Goal: Task Accomplishment & Management: Manage account settings

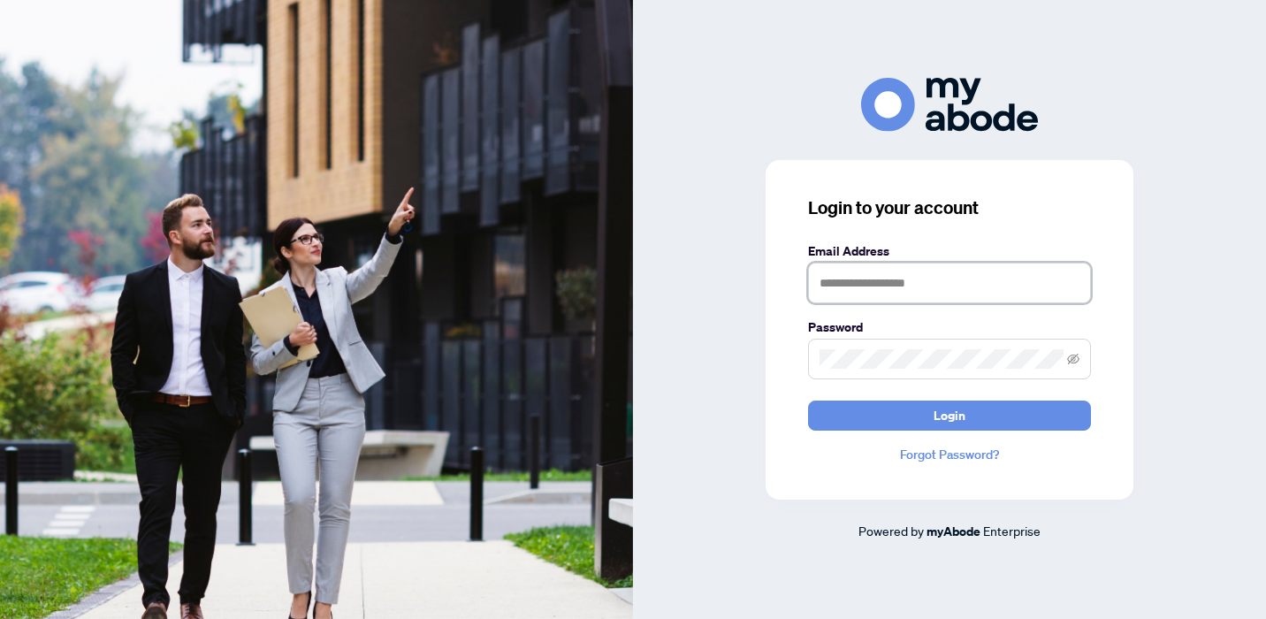
click at [825, 285] on input "text" at bounding box center [949, 283] width 283 height 41
type input "**********"
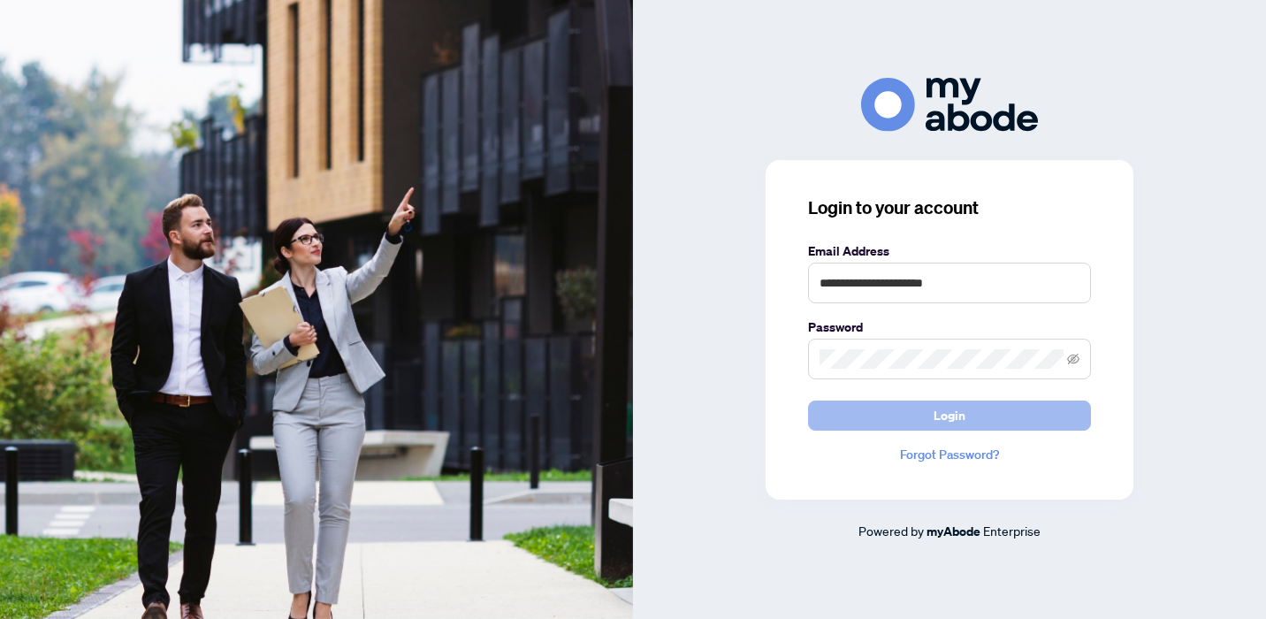
click at [976, 412] on button "Login" at bounding box center [949, 415] width 283 height 30
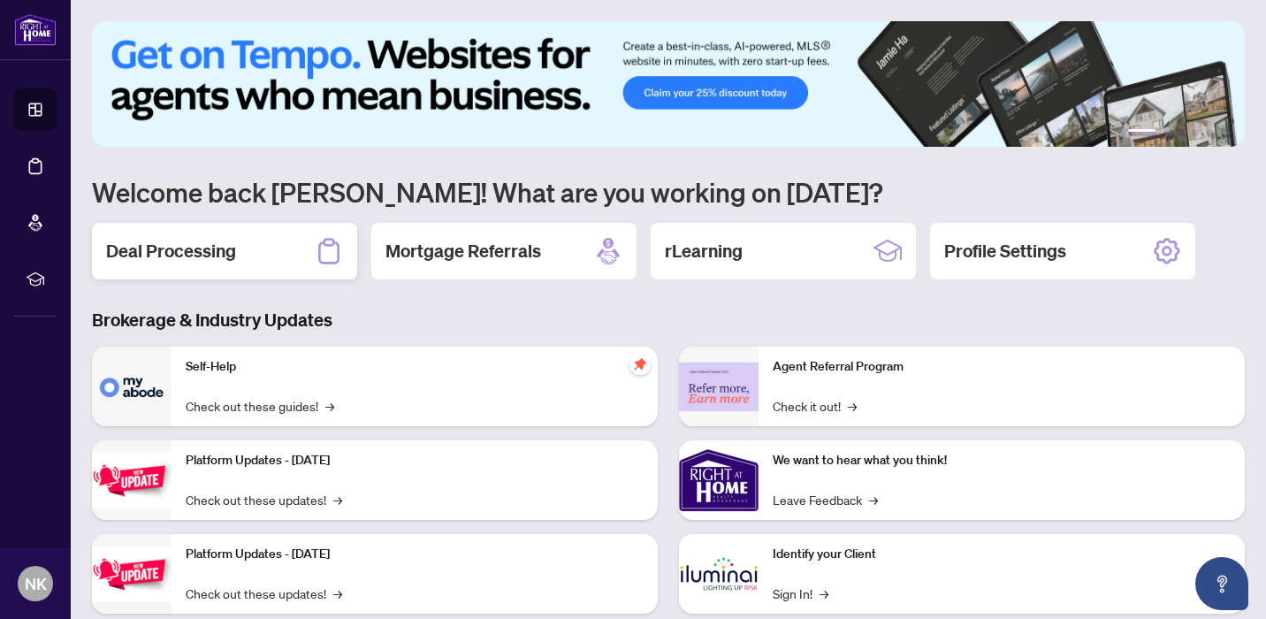
click at [176, 248] on h2 "Deal Processing" at bounding box center [171, 251] width 130 height 25
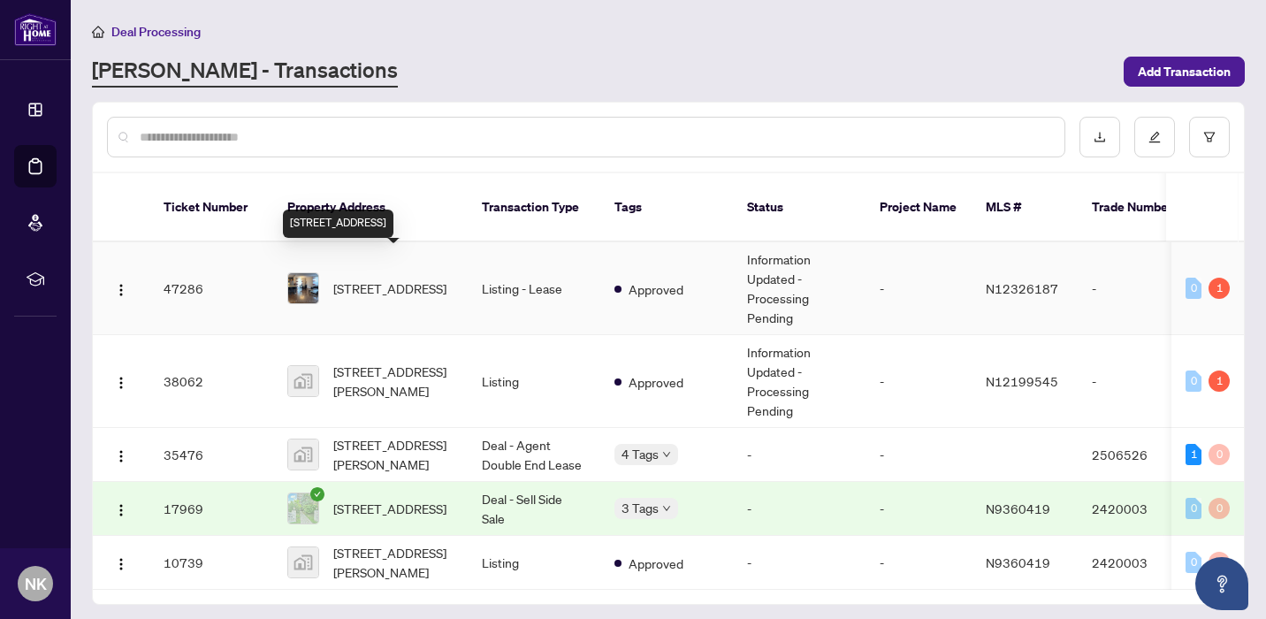
click at [392, 278] on span "[STREET_ADDRESS]" at bounding box center [389, 287] width 113 height 19
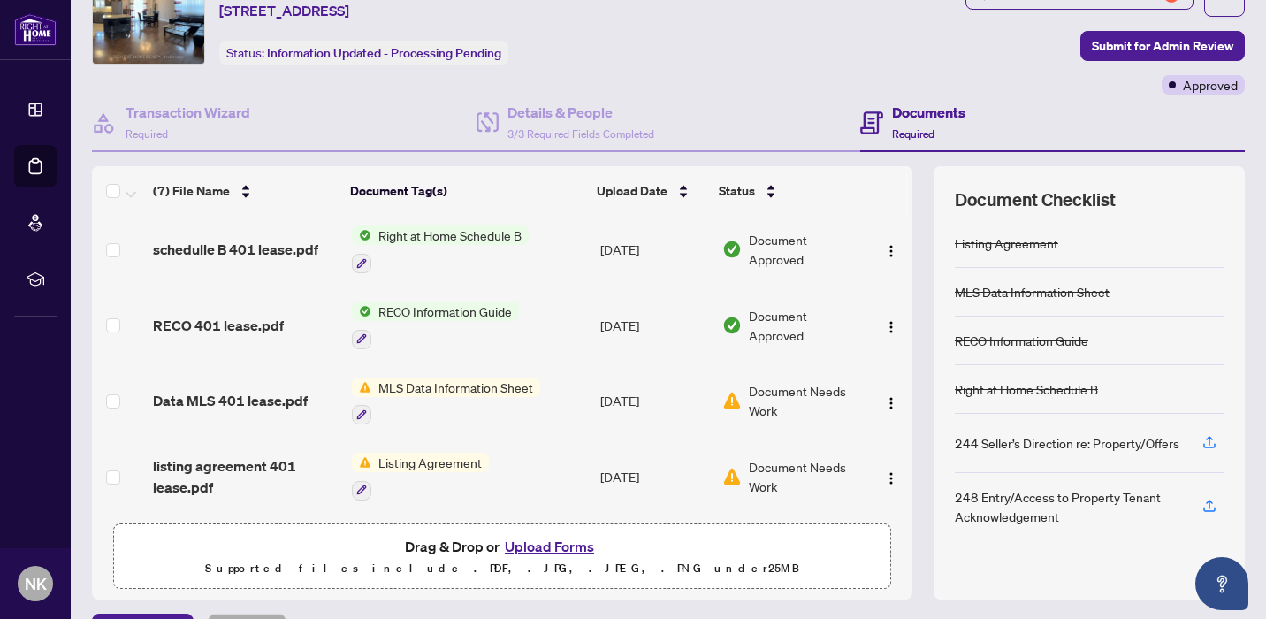
scroll to position [120, 0]
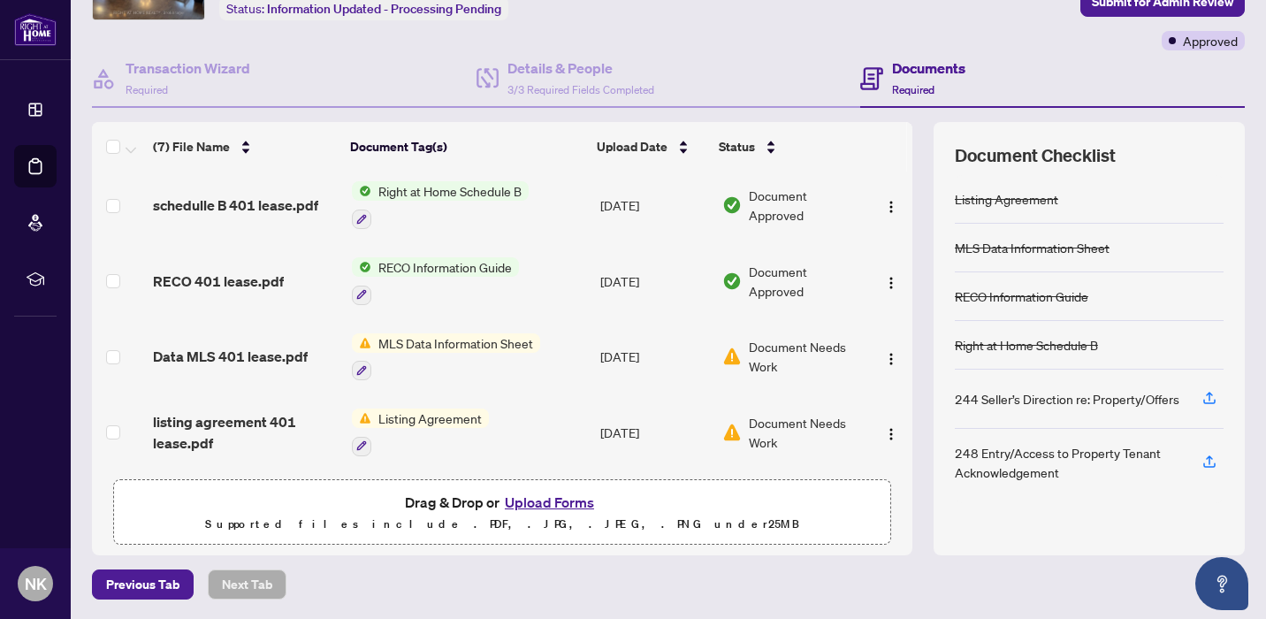
click at [543, 499] on button "Upload Forms" at bounding box center [549, 502] width 100 height 23
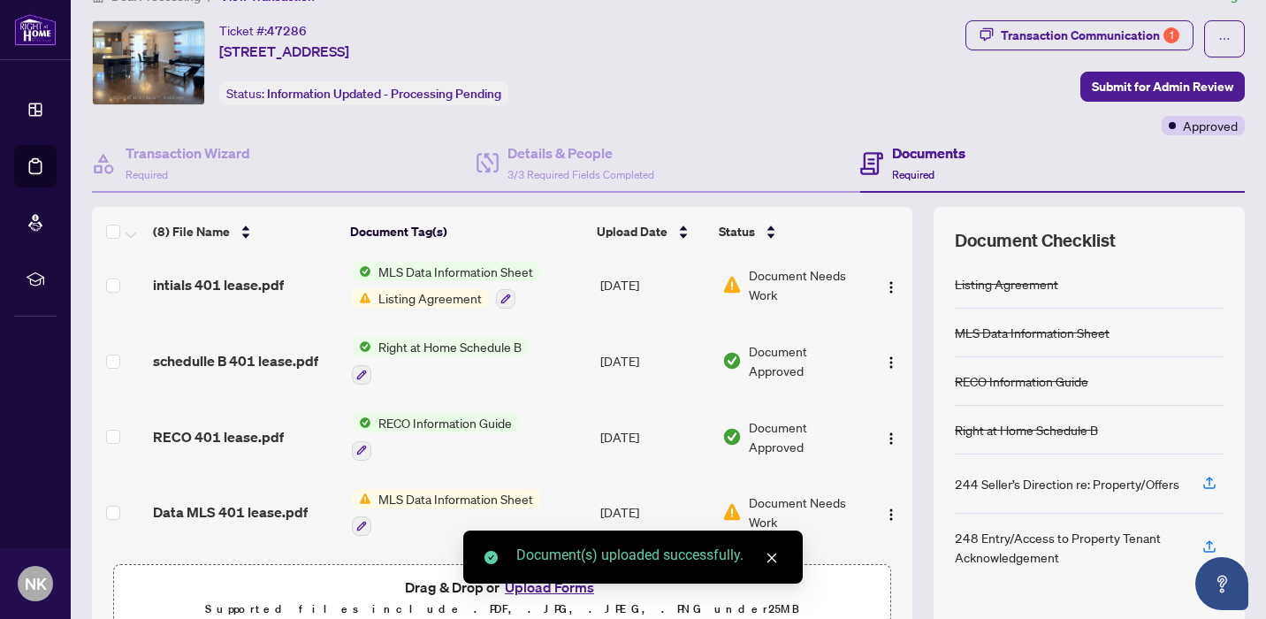
scroll to position [0, 0]
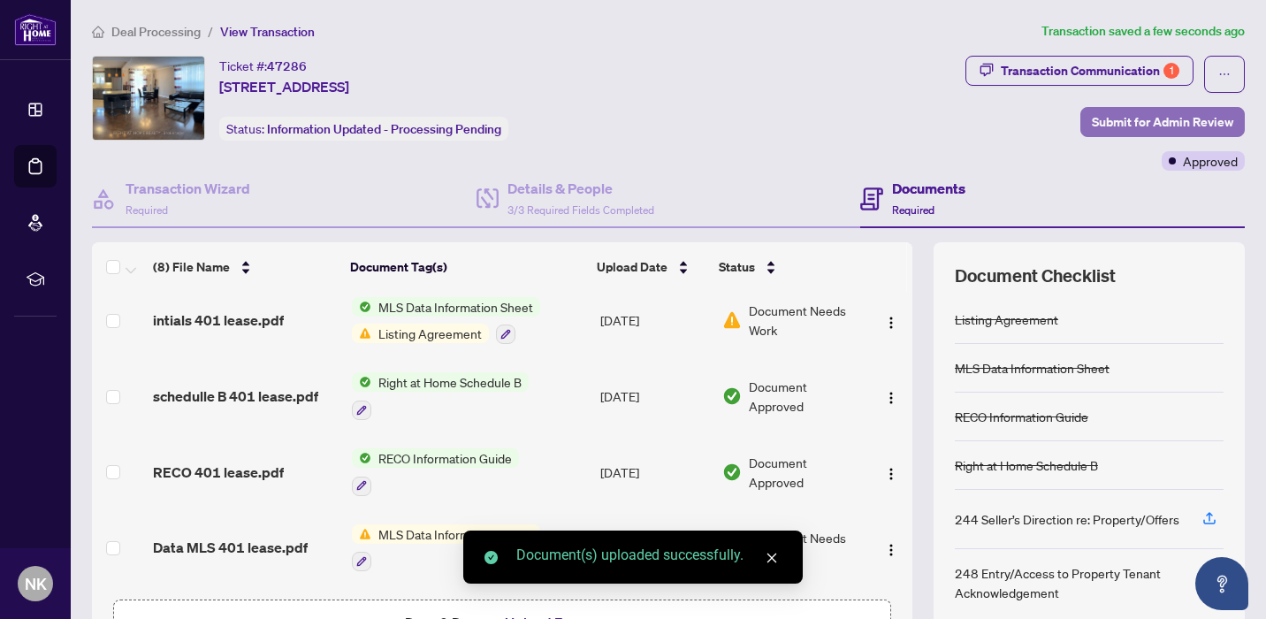
click at [1129, 122] on span "Submit for Admin Review" at bounding box center [1162, 122] width 141 height 28
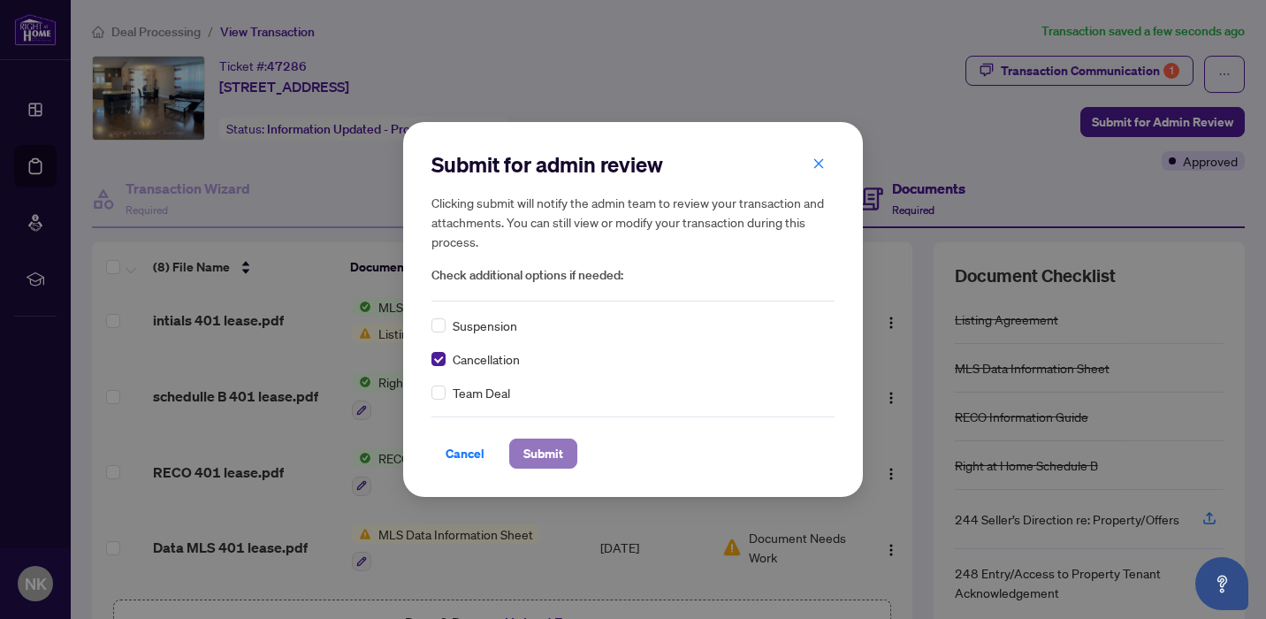
click at [547, 451] on span "Submit" at bounding box center [543, 453] width 40 height 28
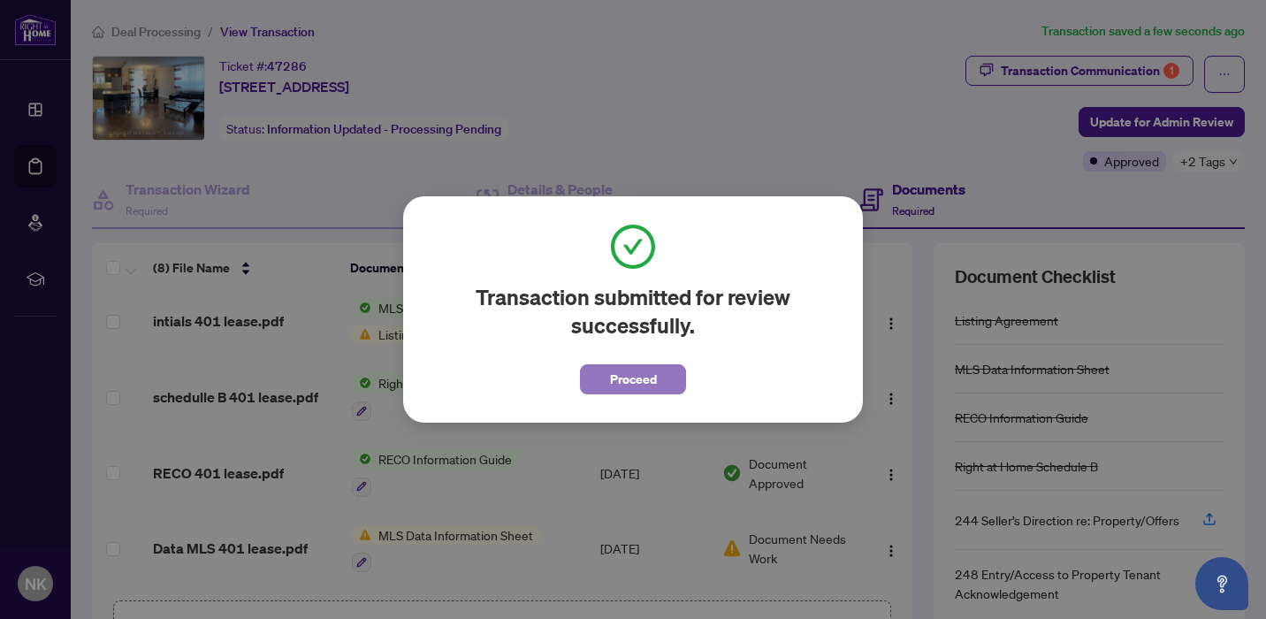
click at [636, 380] on span "Proceed" at bounding box center [633, 379] width 47 height 28
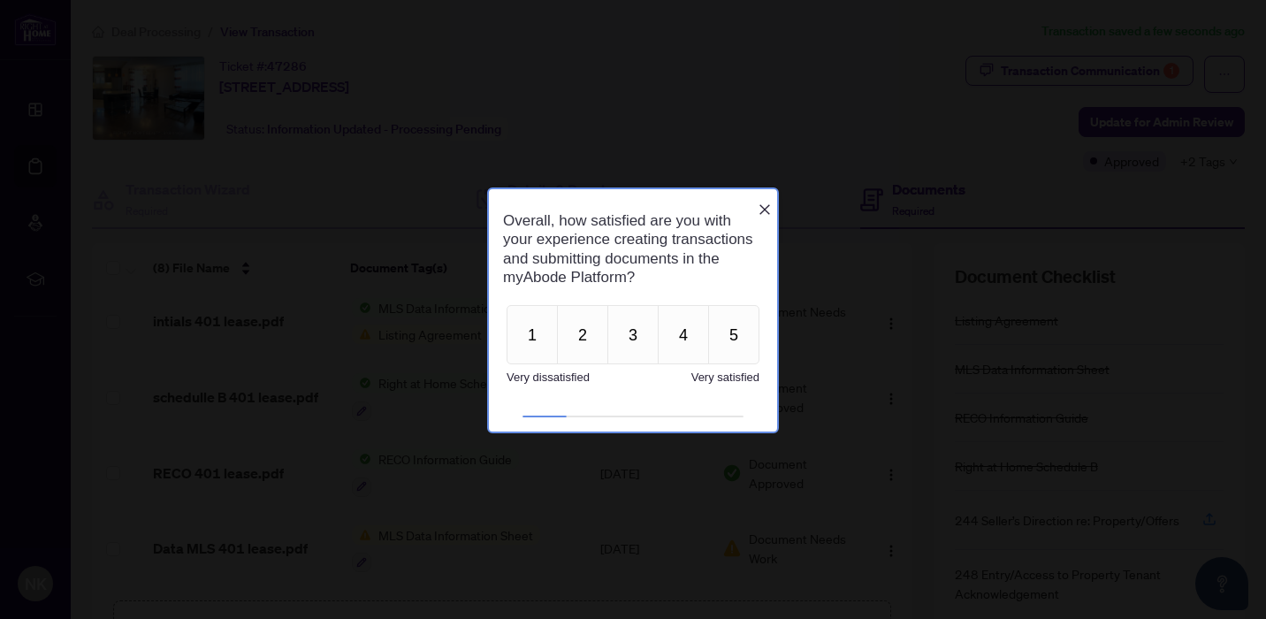
click at [767, 202] on icon "Close button" at bounding box center [765, 209] width 14 height 14
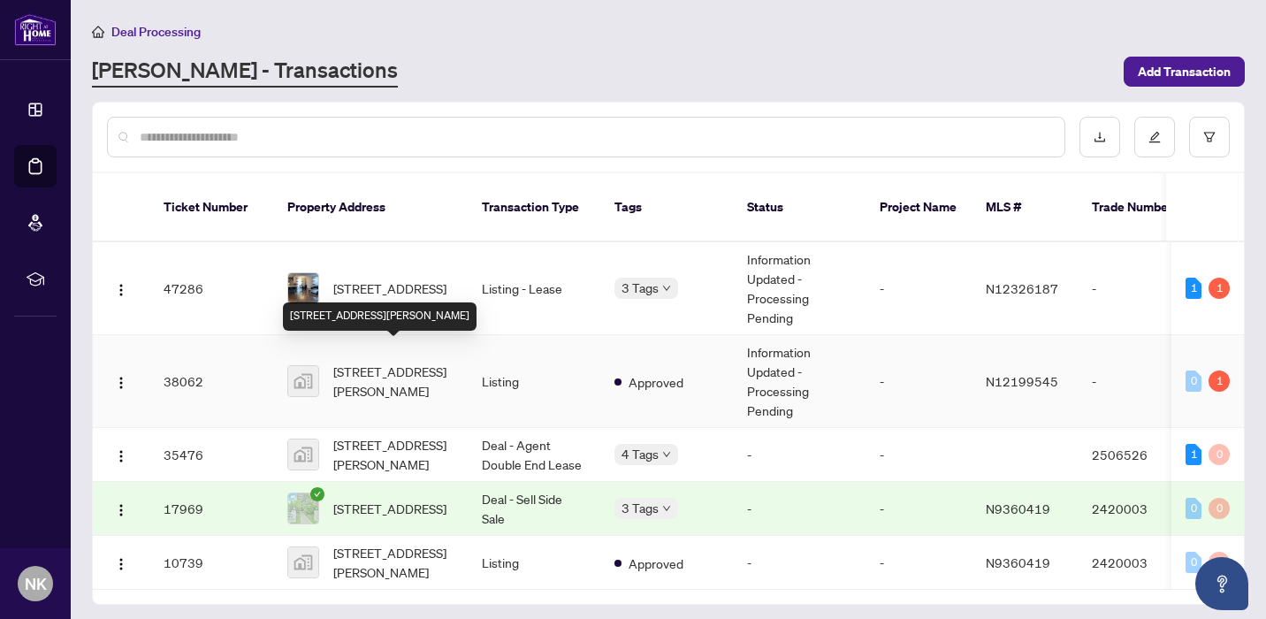
click at [403, 362] on span "7451 Yonge Street #401, Thornhill, ON, Canada" at bounding box center [393, 381] width 120 height 39
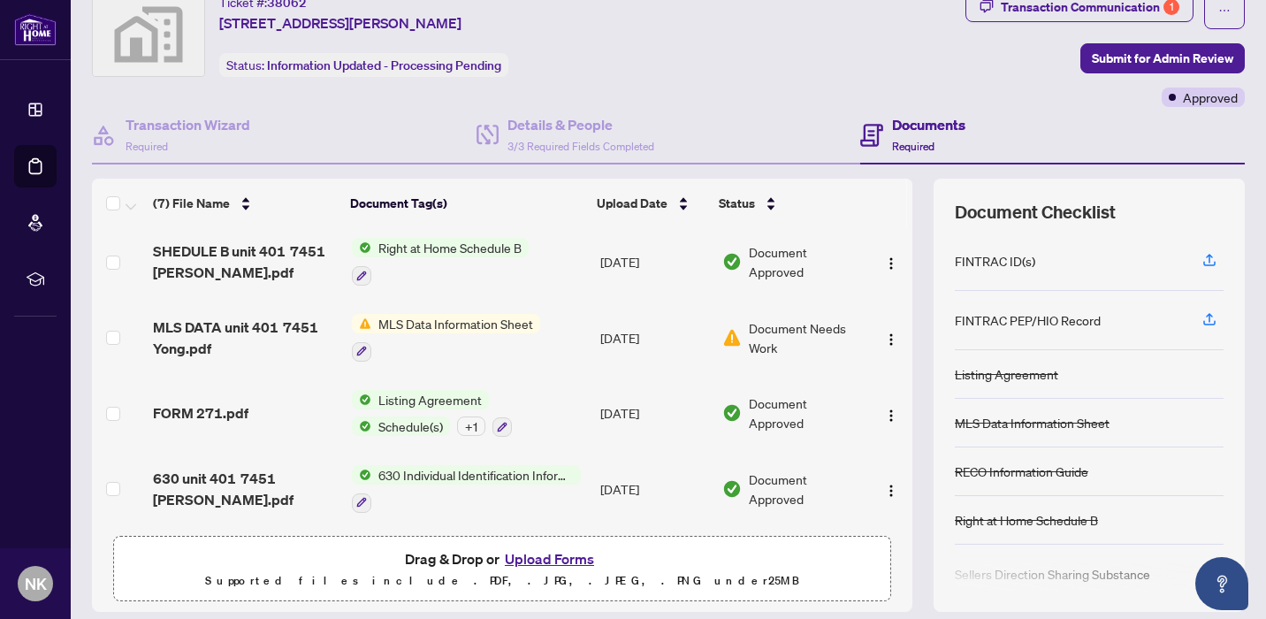
scroll to position [120, 0]
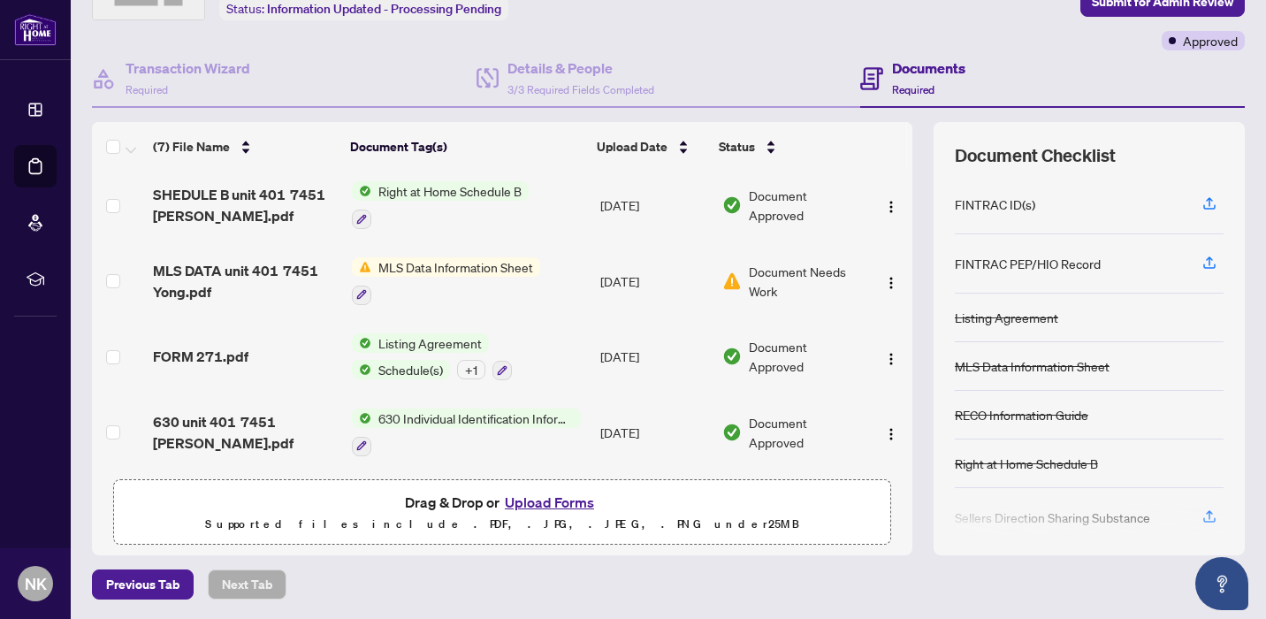
click at [557, 503] on button "Upload Forms" at bounding box center [549, 502] width 100 height 23
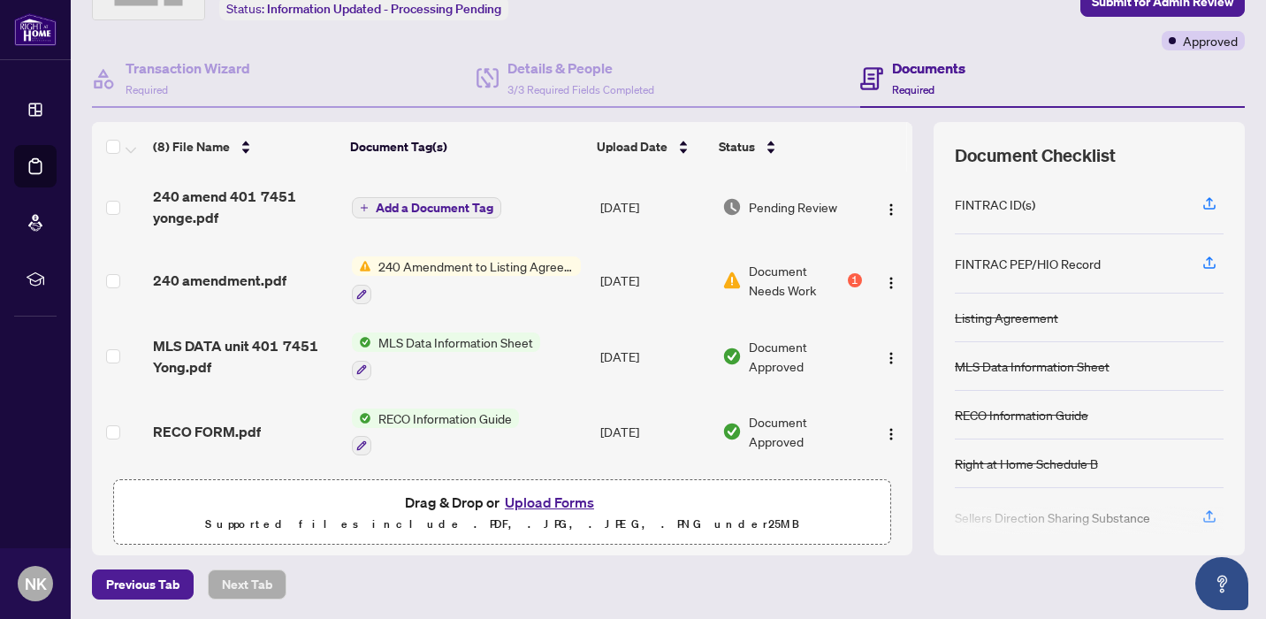
scroll to position [0, 0]
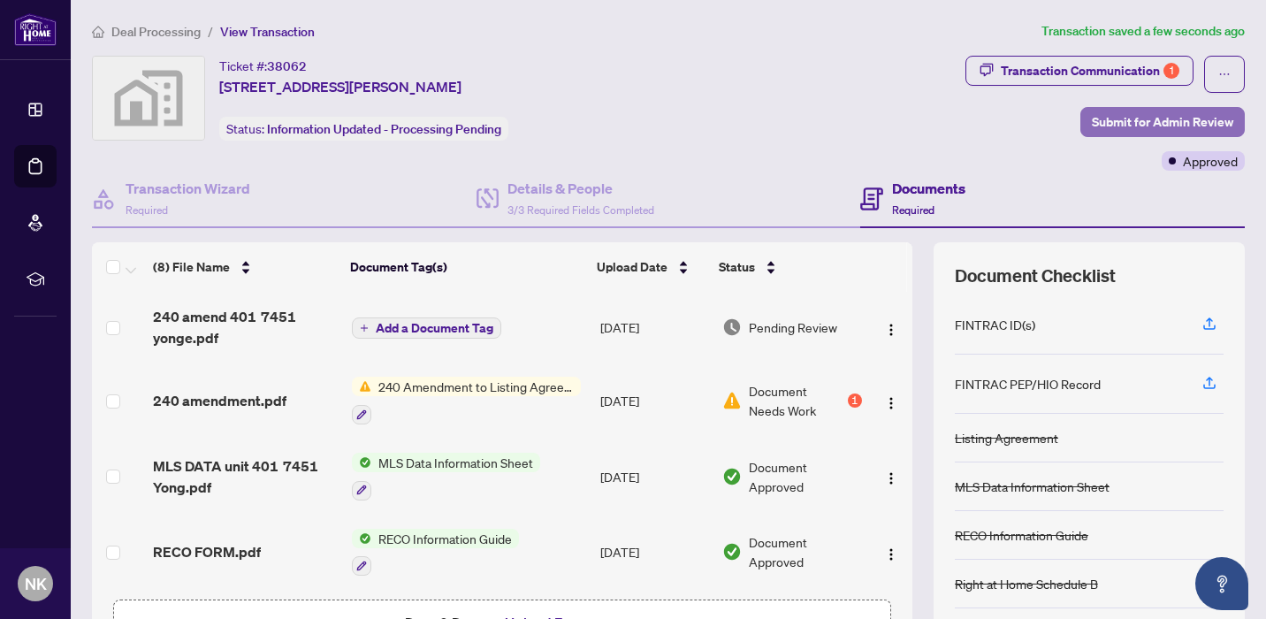
click at [1146, 114] on span "Submit for Admin Review" at bounding box center [1162, 122] width 141 height 28
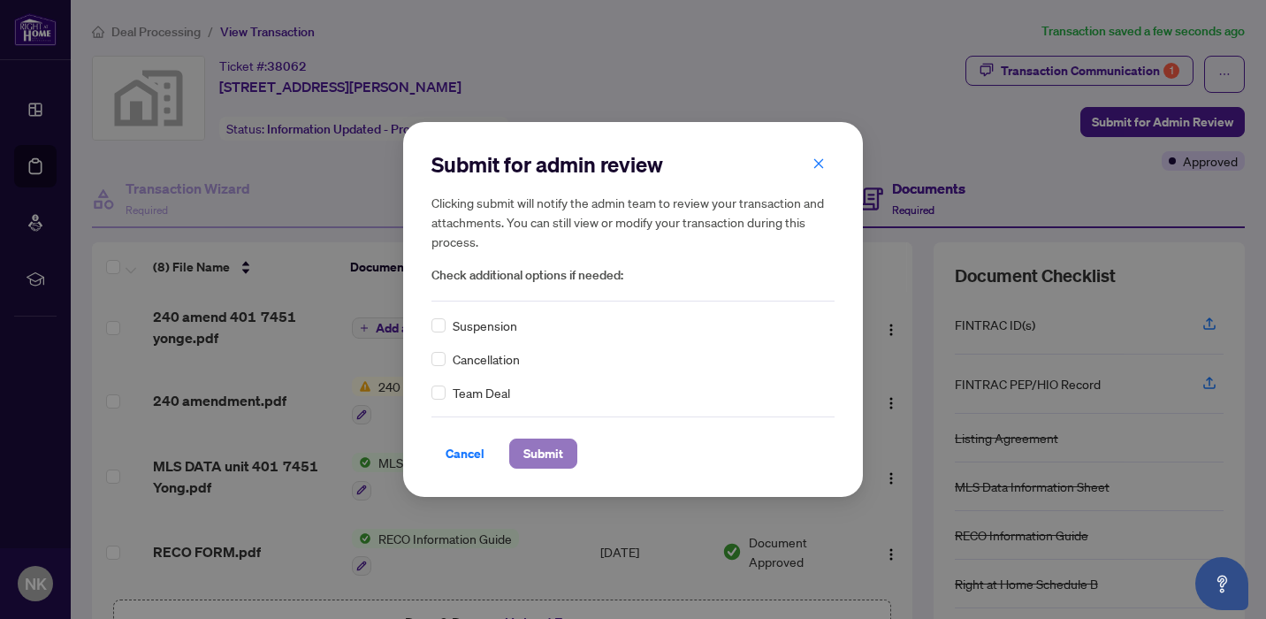
click at [543, 452] on span "Submit" at bounding box center [543, 453] width 40 height 28
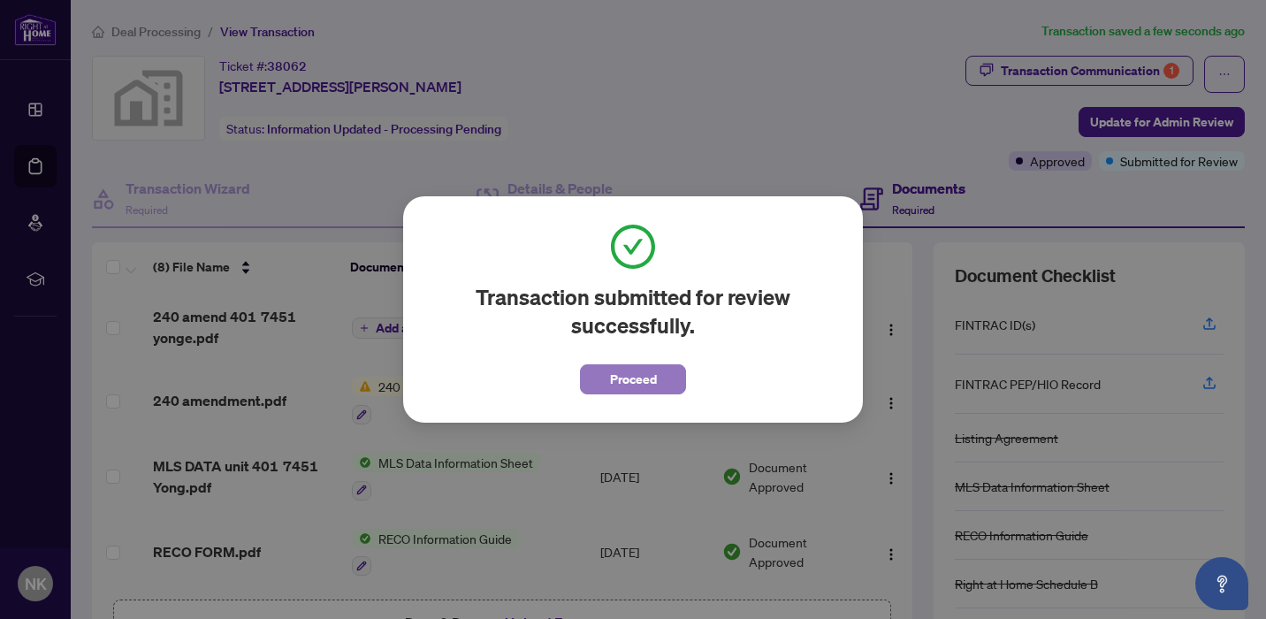
click at [652, 376] on span "Proceed" at bounding box center [633, 379] width 47 height 28
